Goal: Communication & Community: Ask a question

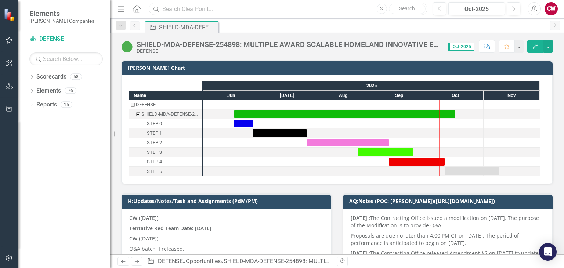
click at [182, 7] on input "text" at bounding box center [288, 9] width 278 height 13
type input "D"
click at [94, 204] on div "Dropdown Scorecards 58 Dropdown [PERSON_NAME] Companies Dropdown ARMY ITES-3s D…" at bounding box center [64, 169] width 92 height 197
drag, startPoint x: 174, startPoint y: 10, endPoint x: 157, endPoint y: 5, distance: 18.2
click at [157, 5] on div "Search BPA Close Search" at bounding box center [286, 9] width 278 height 13
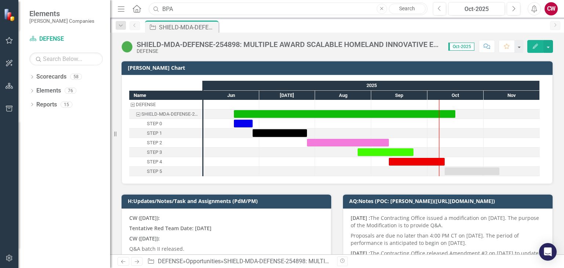
paste input "Department of Labor (DOL) Blanket Purchase Agreement (BPA) for IT Application D…"
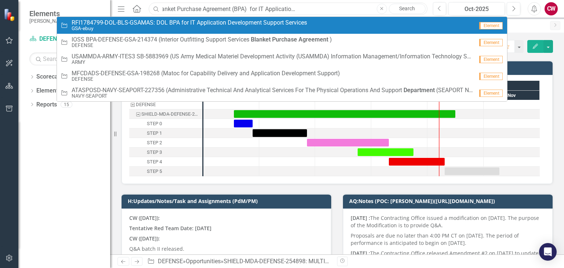
type input "Department of Labor (DOL) Blanket Purchase Agreement (BPA) for IT Application D…"
click at [181, 27] on small "GSA-ebuy" at bounding box center [189, 29] width 235 height 6
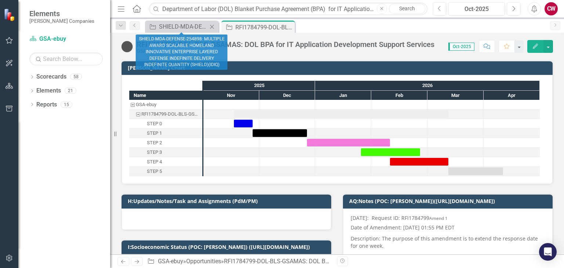
click at [212, 27] on icon at bounding box center [212, 27] width 4 height 4
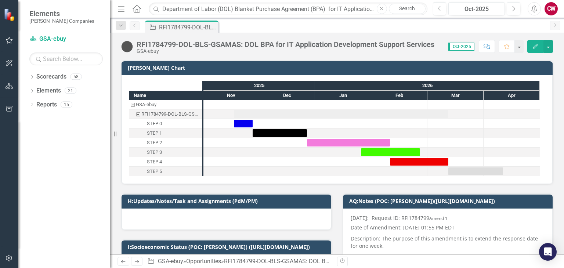
click at [489, 47] on icon "Comment" at bounding box center [487, 46] width 7 height 5
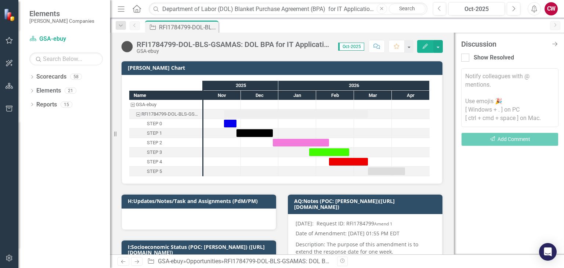
click at [482, 86] on textarea at bounding box center [509, 97] width 97 height 59
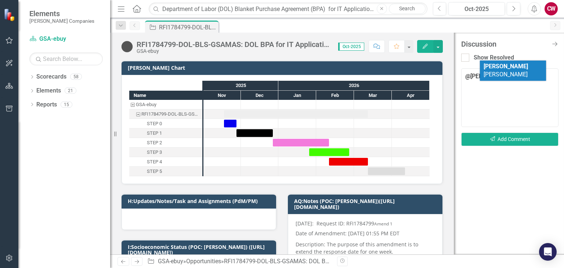
click at [493, 67] on b "[PERSON_NAME]" at bounding box center [506, 66] width 44 height 7
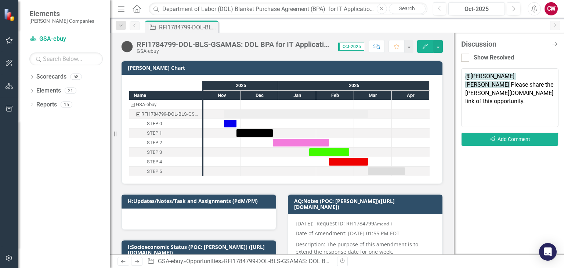
click at [534, 87] on textarea "@[PERSON_NAME] [PERSON_NAME] Please share the [PERSON_NAME][DOMAIN_NAME] link o…" at bounding box center [509, 97] width 97 height 59
type textarea "@[PERSON_NAME] [PERSON_NAME] Please share the [PERSON_NAME][DOMAIN_NAME] link o…"
click at [504, 140] on button "Send Add Comment" at bounding box center [509, 140] width 97 height 14
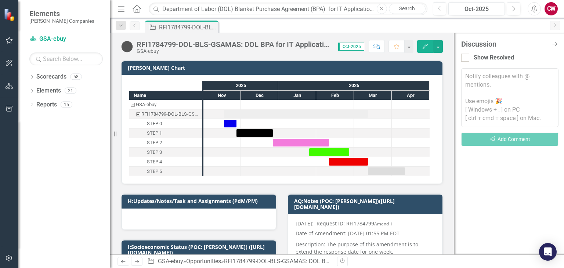
click at [70, 150] on div "Dropdown Scorecards 58 Dropdown [PERSON_NAME] Companies Dropdown ARMY ITES-3s D…" at bounding box center [64, 169] width 92 height 197
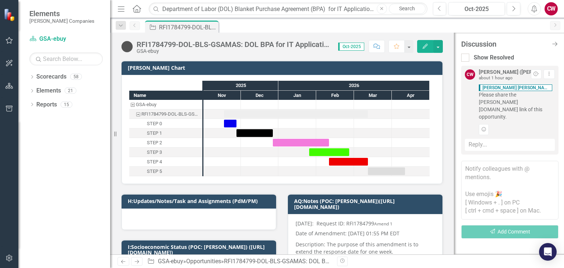
click at [191, 44] on div "RFI1784799-DOL-BLS-GSAMAS: DOL BPA for IT Application Development Support Servi…" at bounding box center [234, 44] width 194 height 8
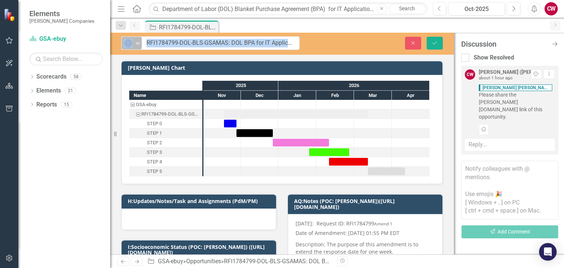
drag, startPoint x: 240, startPoint y: 42, endPoint x: 138, endPoint y: 45, distance: 102.5
drag, startPoint x: 227, startPoint y: 43, endPoint x: 146, endPoint y: 40, distance: 81.2
click at [146, 40] on input "RFI1784799-DOL-BLS-GSAMAS: DOL BPA for IT Application Development Support Servi…" at bounding box center [221, 43] width 158 height 14
type input ": DOL BPA for IT RFI1784799-DOL-BLS-GSAMASApplication Development Support Servi…"
click at [262, 42] on input ": DOL BPA for IT RFI1784799-DOL-BLS-GSAMASApplication Development Support Servi…" at bounding box center [221, 43] width 158 height 14
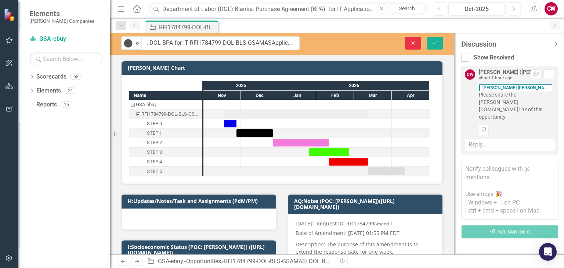
click at [413, 43] on icon "button" at bounding box center [413, 42] width 3 height 3
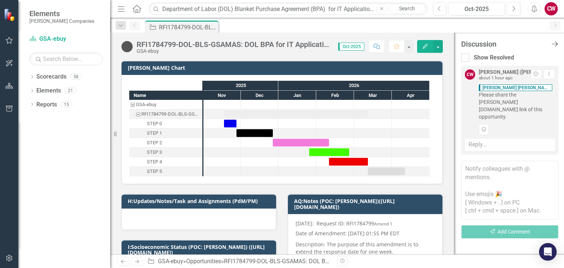
click at [554, 46] on icon "Close Discussion Bar" at bounding box center [554, 43] width 9 height 7
